Goal: Transaction & Acquisition: Purchase product/service

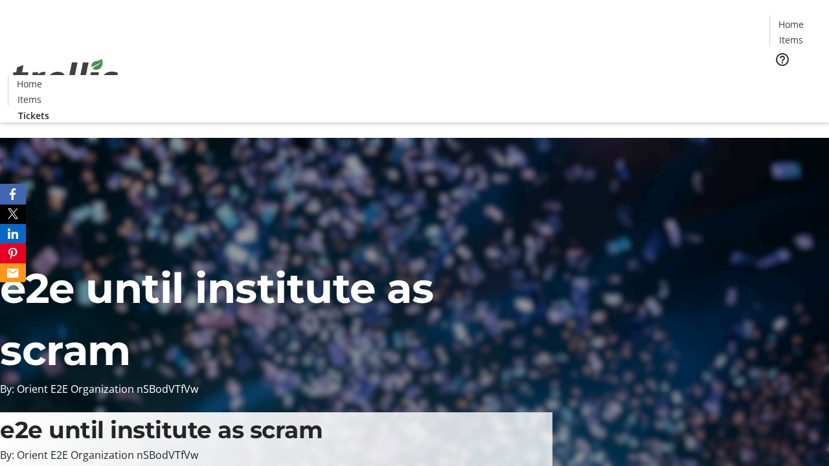
click at [780, 75] on span "Tickets" at bounding box center [795, 82] width 31 height 14
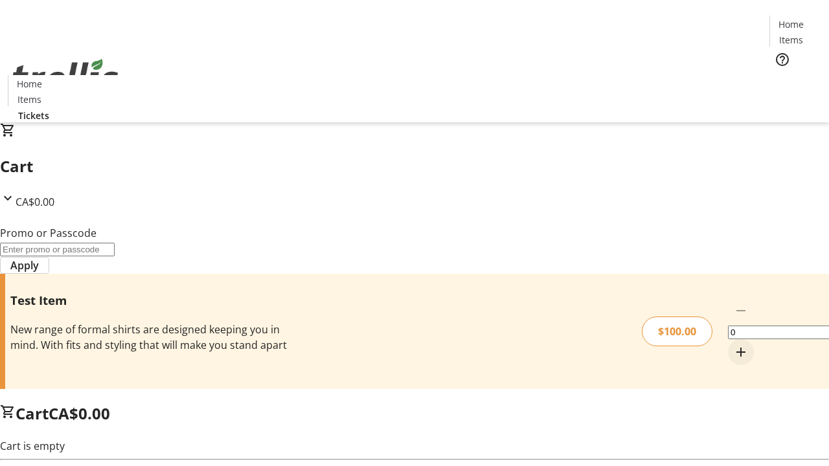
click at [733, 345] on mat-icon "Increment by one" at bounding box center [741, 353] width 16 height 16
type input "1"
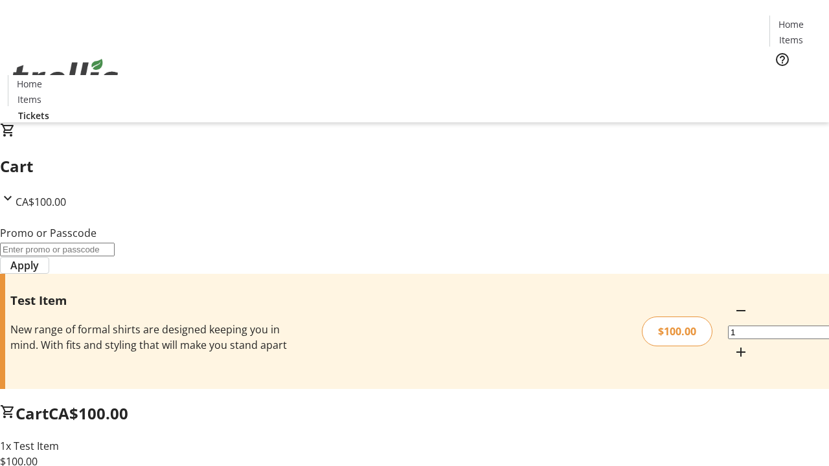
type input "FLAT"
